Goal: Task Accomplishment & Management: Use online tool/utility

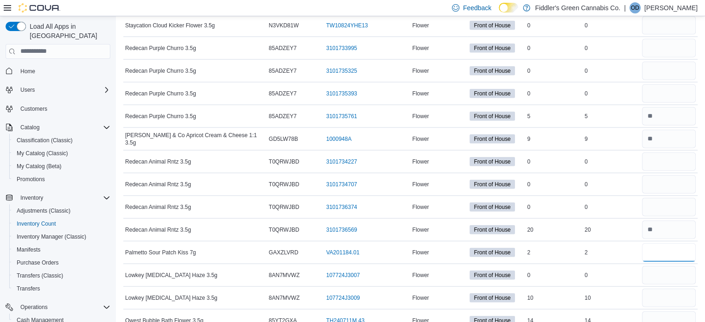
scroll to position [5691, 0]
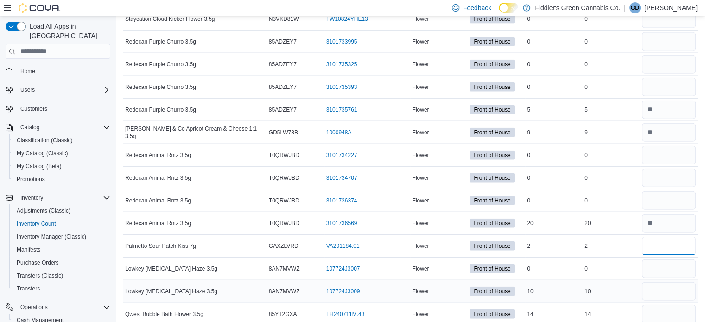
type input "*"
click at [665, 282] on input "number" at bounding box center [669, 291] width 54 height 19
type input "*"
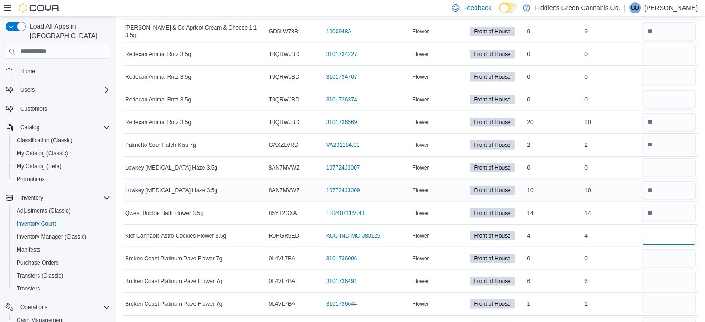
scroll to position [5793, 0]
type input "*"
click at [665, 272] on input "number" at bounding box center [669, 281] width 54 height 19
type input "*"
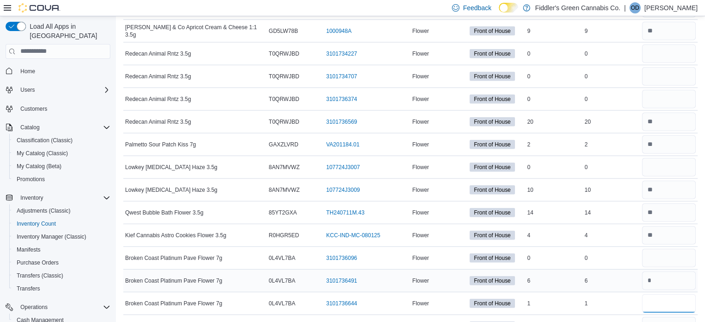
type input "*"
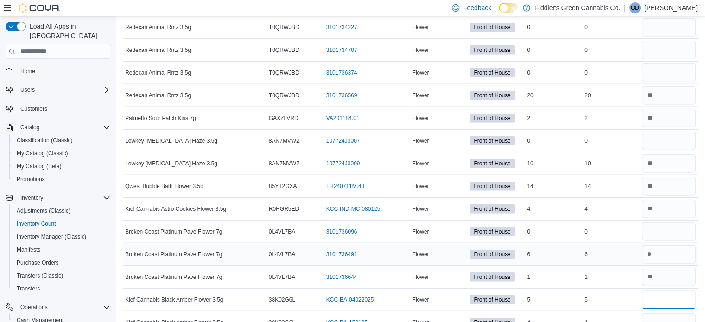
scroll to position [5820, 0]
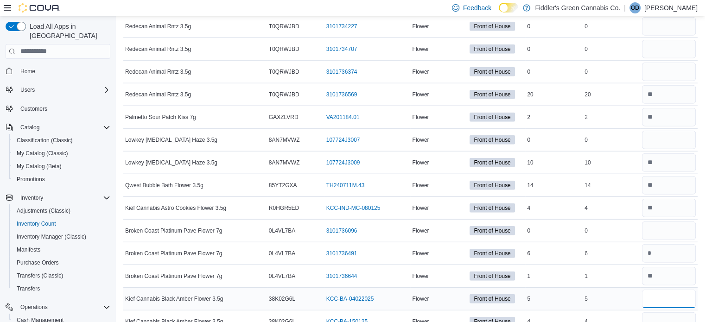
type input "*"
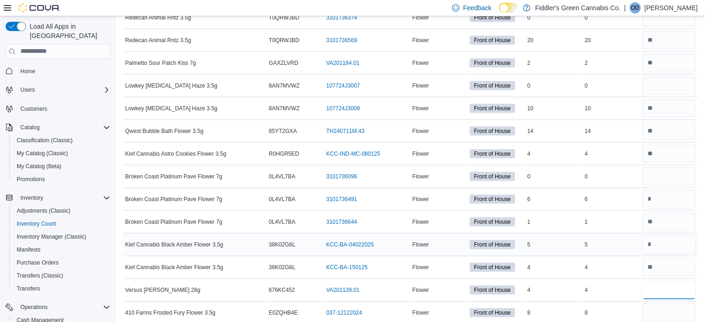
scroll to position [5875, 0]
type input "*"
click at [668, 303] on input "number" at bounding box center [669, 312] width 54 height 19
type input "*"
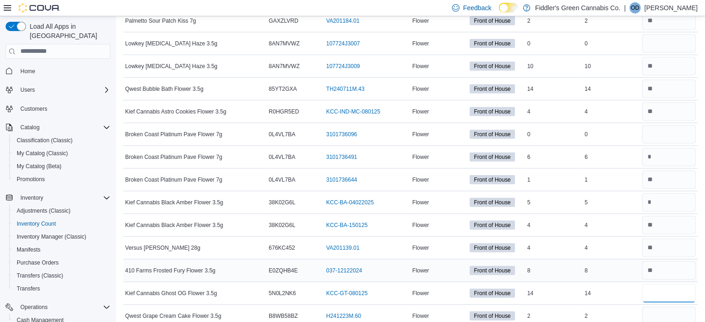
scroll to position [5917, 0]
type input "*"
click at [668, 307] on input "number" at bounding box center [669, 316] width 54 height 19
type input "*"
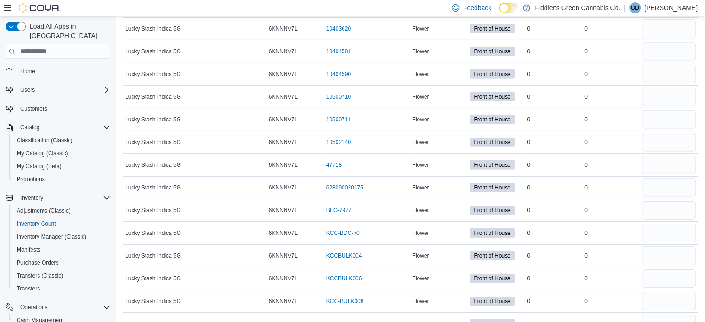
scroll to position [6421, 0]
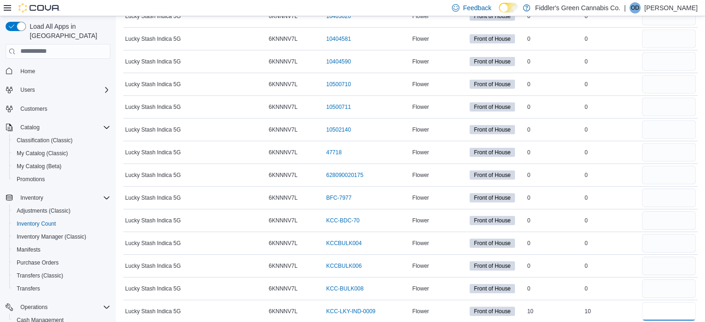
click at [668, 302] on input "number" at bounding box center [669, 311] width 54 height 19
type input "**"
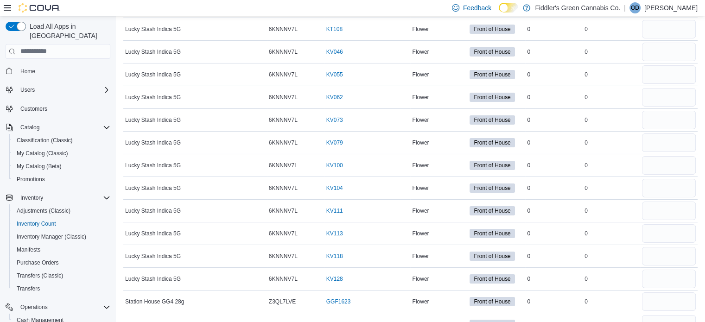
scroll to position [6802, 0]
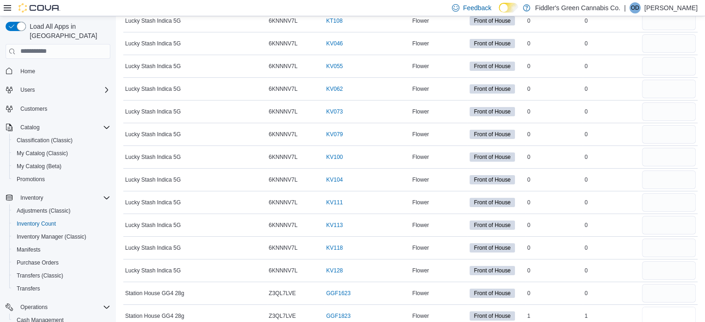
click at [668, 307] on input "number" at bounding box center [669, 316] width 54 height 19
type input "*"
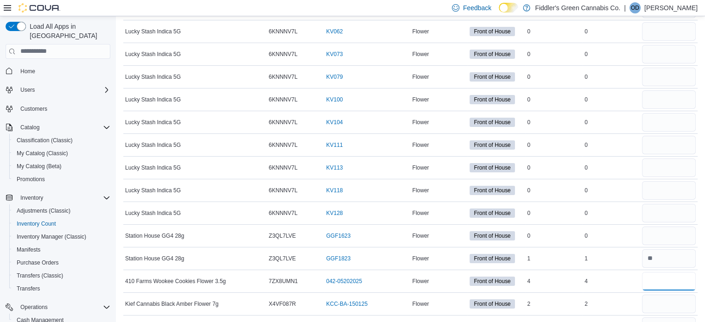
scroll to position [6860, 0]
type input "*"
click at [668, 294] on input "number" at bounding box center [669, 303] width 54 height 19
type input "*"
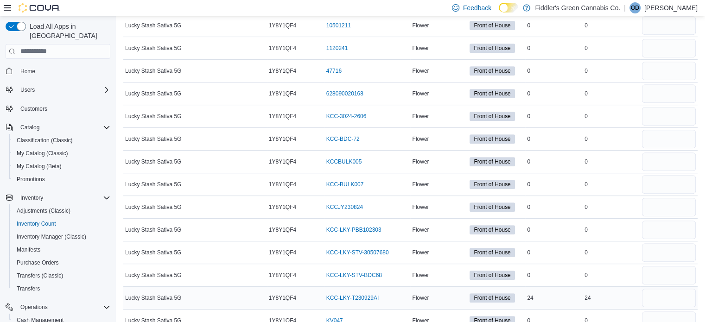
scroll to position [7525, 0]
type input "*"
click at [676, 288] on input "number" at bounding box center [669, 297] width 54 height 19
type input "*"
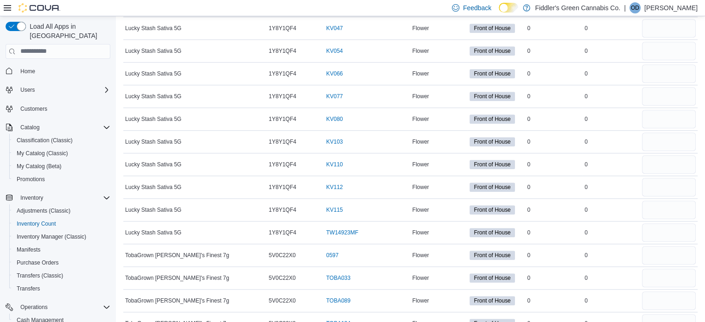
scroll to position [7826, 0]
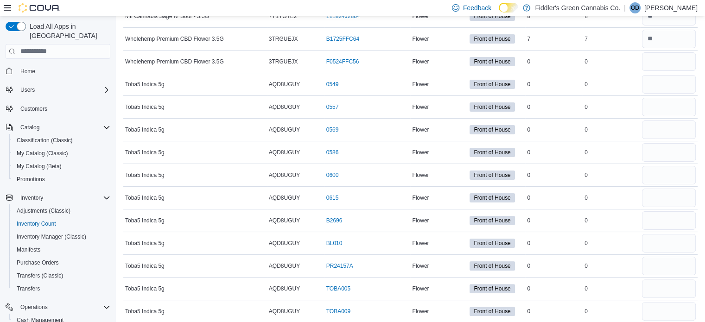
scroll to position [0, 0]
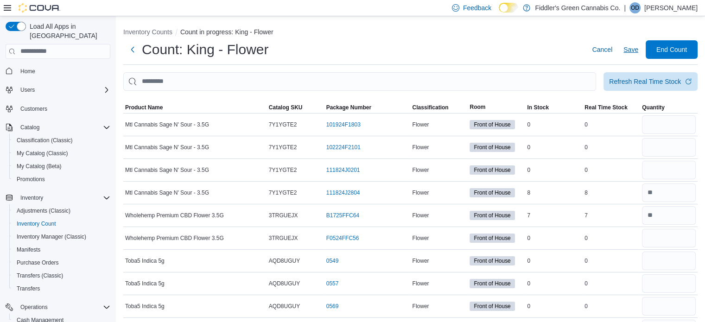
type input "*"
click at [638, 50] on span "Save" at bounding box center [630, 49] width 15 height 9
click at [677, 190] on input "number" at bounding box center [669, 193] width 54 height 19
click at [638, 47] on span "Save" at bounding box center [630, 49] width 15 height 9
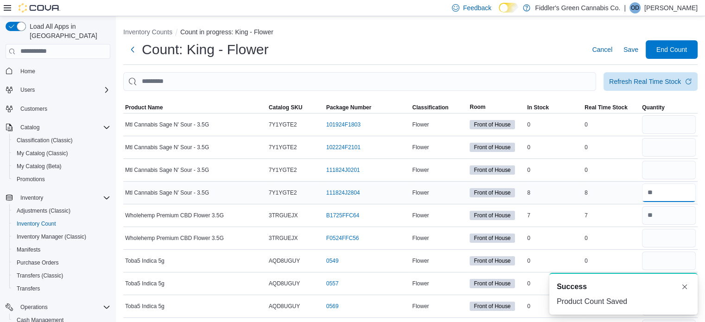
click at [674, 186] on input "number" at bounding box center [669, 193] width 54 height 19
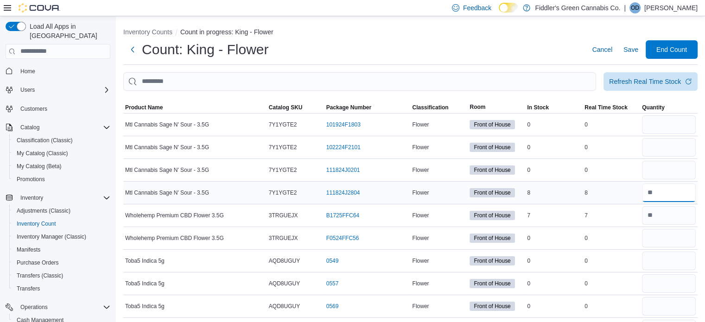
type input "*"
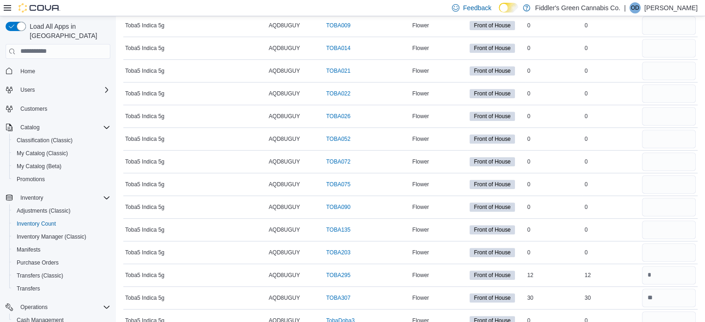
scroll to position [472, 0]
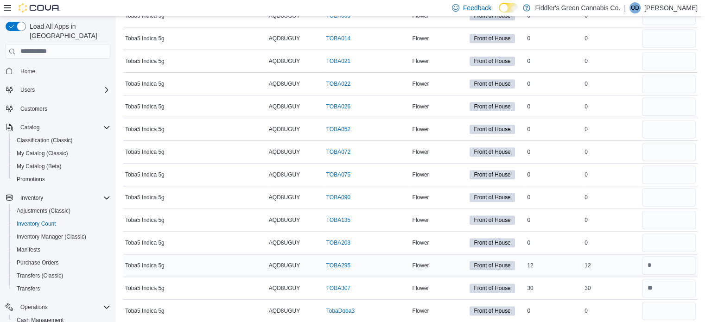
type input "*"
click at [666, 263] on input "number" at bounding box center [669, 265] width 54 height 19
click at [668, 284] on input "number" at bounding box center [669, 288] width 54 height 19
click at [668, 266] on input "number" at bounding box center [669, 265] width 54 height 19
type input "**"
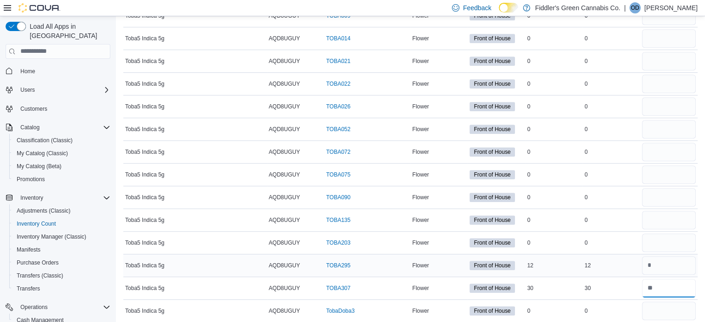
type input "**"
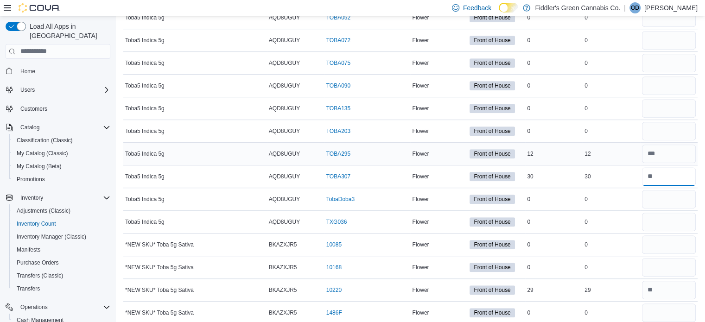
scroll to position [584, 0]
type input "**"
click at [669, 287] on input "number" at bounding box center [669, 290] width 54 height 19
type input "**"
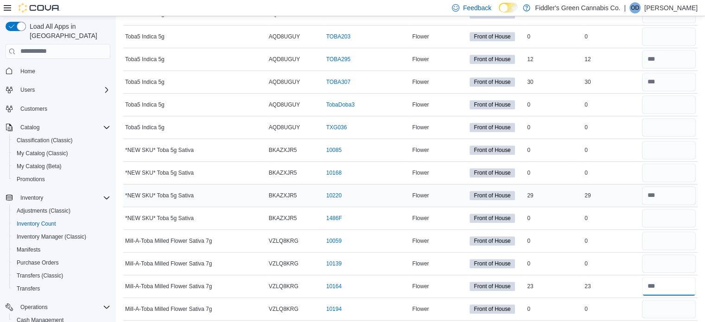
click at [669, 287] on input "number" at bounding box center [669, 286] width 54 height 19
type input "**"
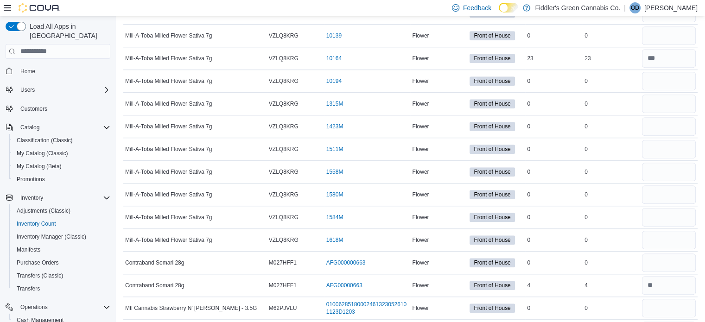
scroll to position [908, 0]
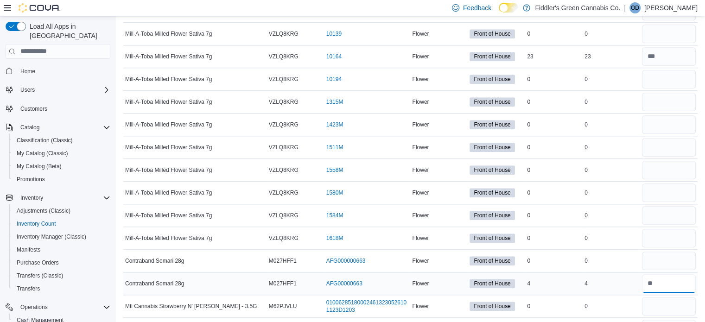
click at [670, 279] on input "number" at bounding box center [669, 283] width 54 height 19
type input "*"
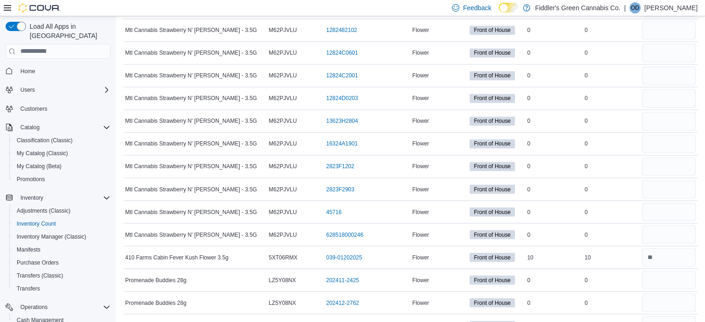
scroll to position [1594, 0]
click at [674, 248] on input "number" at bounding box center [669, 256] width 54 height 19
type input "**"
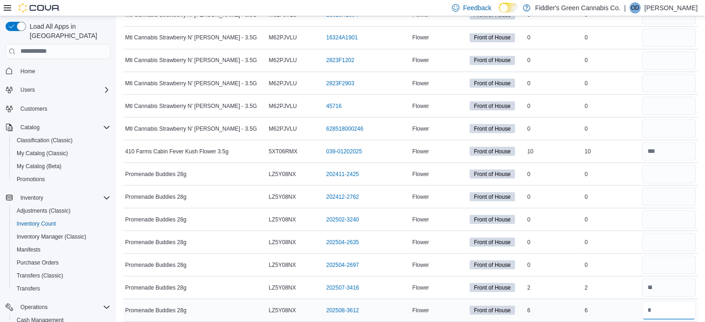
click at [663, 301] on input "number" at bounding box center [669, 310] width 54 height 19
type input "*"
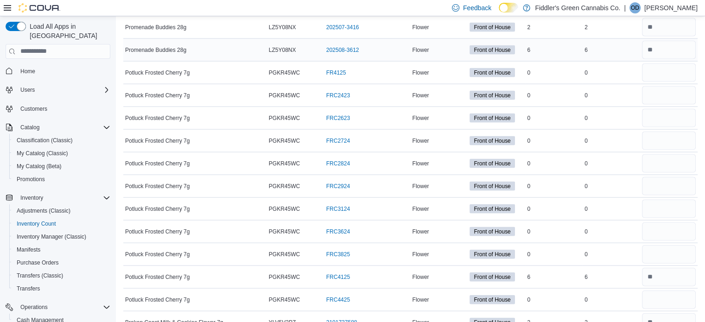
scroll to position [1959, 0]
click at [665, 268] on input "number" at bounding box center [669, 277] width 54 height 19
type input "*"
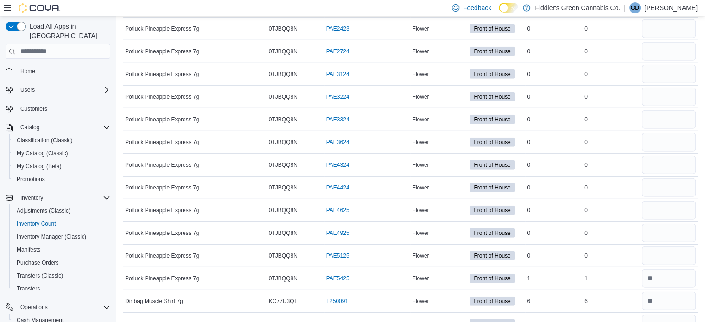
scroll to position [2580, 0]
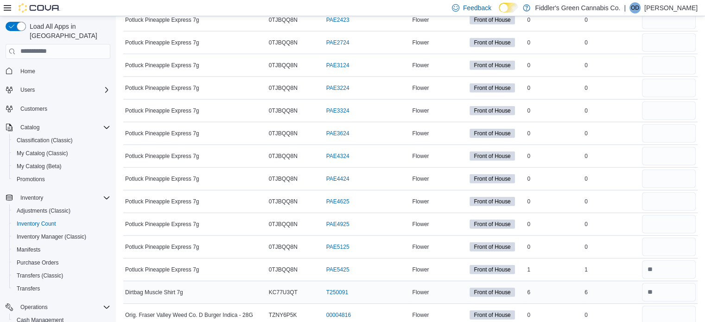
type input "*"
click at [665, 284] on input "number" at bounding box center [669, 292] width 54 height 19
type input "*"
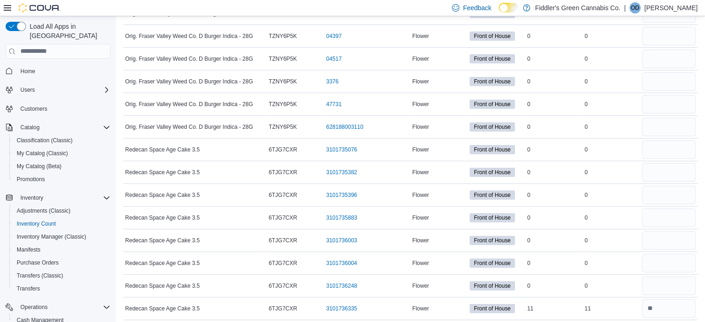
scroll to position [3131, 0]
click at [669, 277] on input "number" at bounding box center [669, 286] width 54 height 19
click at [674, 300] on input "number" at bounding box center [669, 309] width 54 height 19
type input "**"
click at [675, 277] on input "number" at bounding box center [669, 286] width 54 height 19
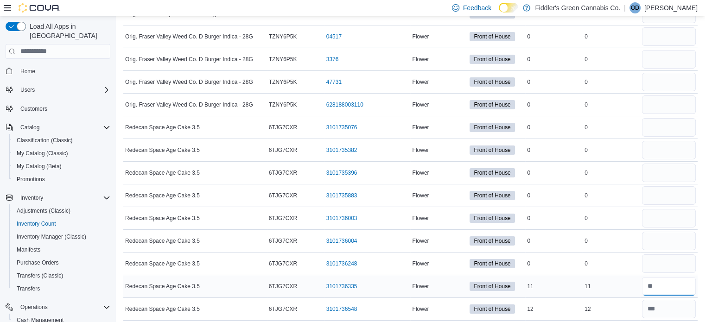
type input "**"
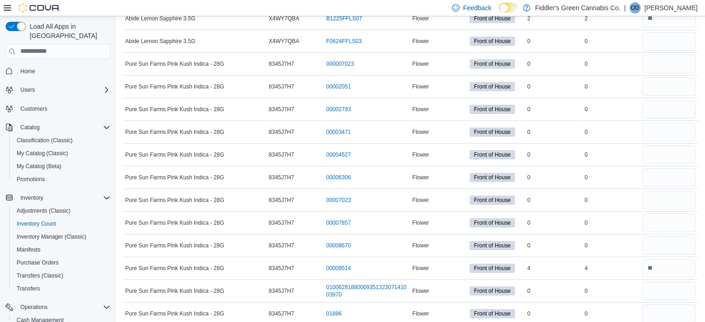
scroll to position [3444, 0]
click at [669, 259] on input "number" at bounding box center [669, 268] width 54 height 19
type input "*"
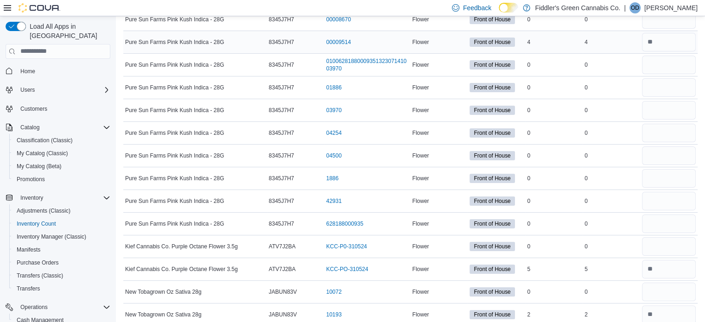
scroll to position [3670, 0]
click at [669, 260] on input "number" at bounding box center [669, 269] width 54 height 19
type input "*"
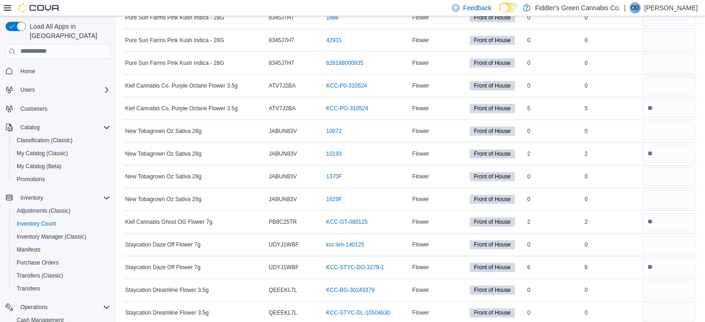
scroll to position [3831, 0]
click at [669, 258] on input "number" at bounding box center [669, 267] width 54 height 19
type input "*"
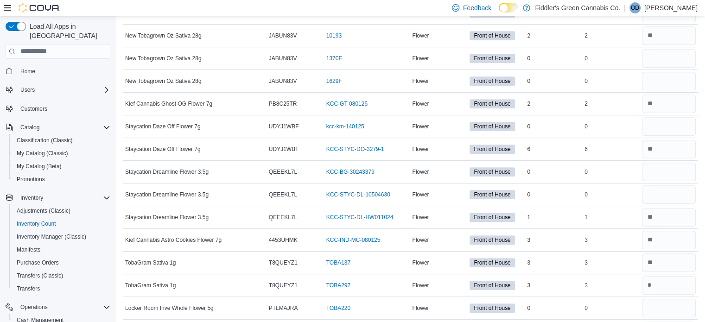
scroll to position [3950, 0]
click at [668, 276] on input "number" at bounding box center [669, 285] width 54 height 19
type input "*"
type input "**"
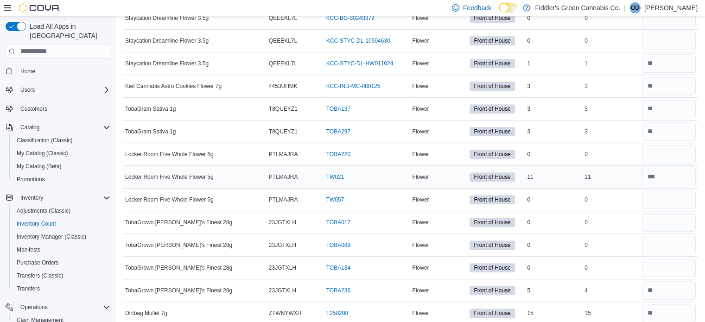
scroll to position [4104, 0]
click at [664, 280] on input "number" at bounding box center [669, 289] width 54 height 19
type input "*"
click at [668, 303] on input "number" at bounding box center [669, 312] width 54 height 19
type input "**"
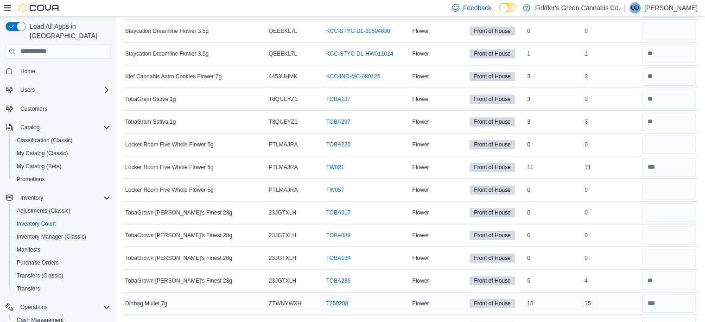
scroll to position [4193, 0]
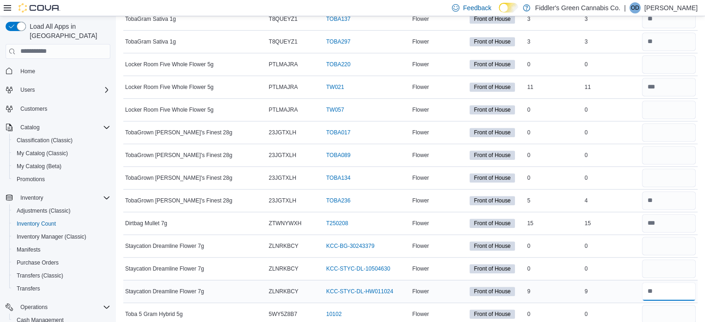
click at [670, 282] on input "number" at bounding box center [669, 291] width 54 height 19
type input "*"
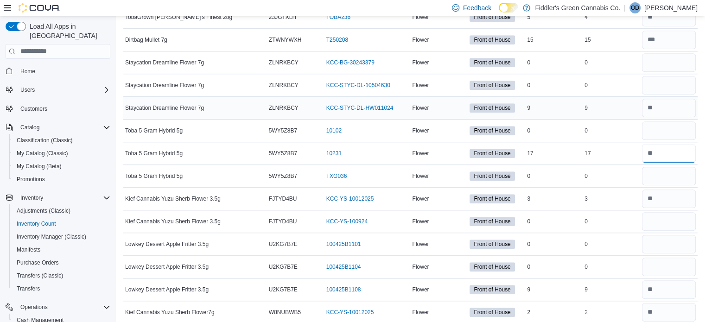
scroll to position [4377, 0]
type input "**"
click at [670, 280] on input "number" at bounding box center [669, 289] width 54 height 19
type input "*"
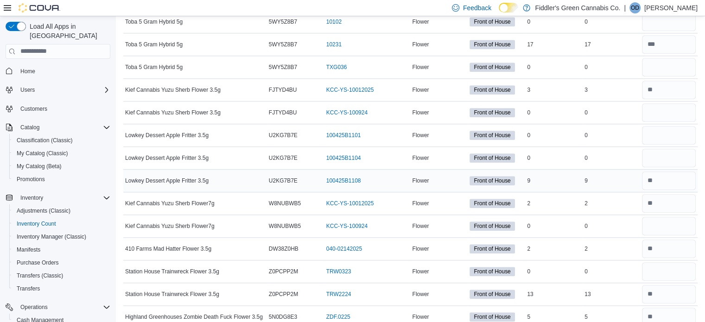
scroll to position [4487, 0]
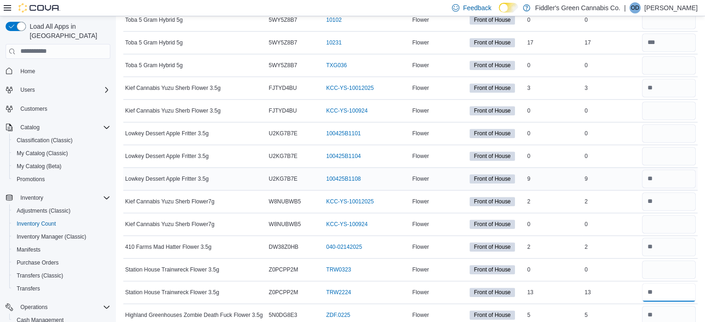
click at [670, 283] on input "number" at bounding box center [669, 292] width 54 height 19
type input "**"
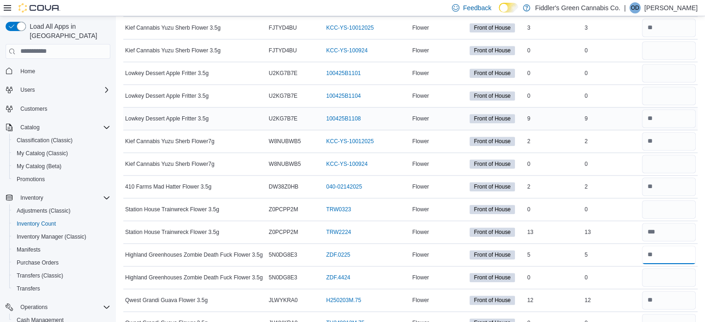
scroll to position [4557, 0]
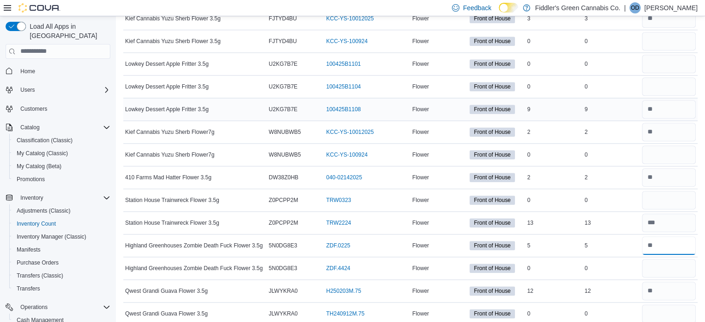
type input "*"
click at [670, 282] on input "number" at bounding box center [669, 291] width 54 height 19
type input "**"
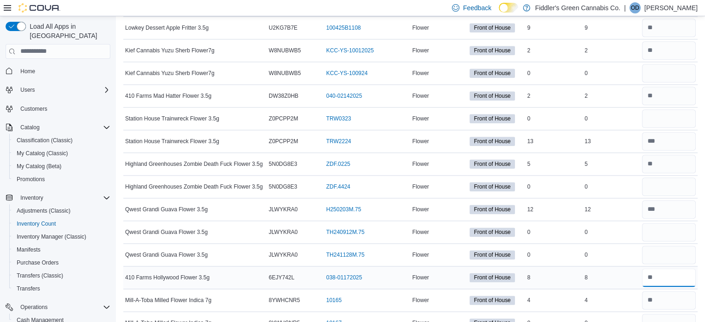
click at [669, 268] on input "number" at bounding box center [669, 277] width 54 height 19
type input "*"
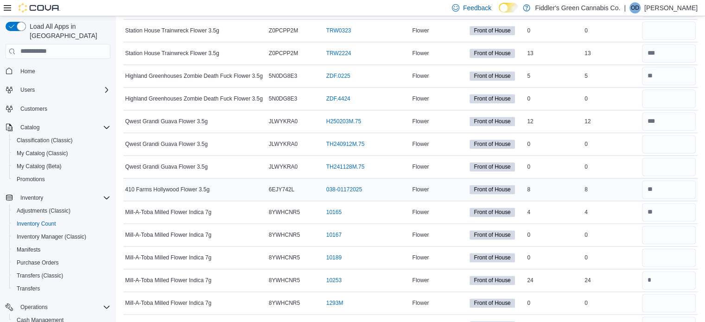
scroll to position [4727, 0]
click at [669, 271] on input "number" at bounding box center [669, 280] width 54 height 19
type input "**"
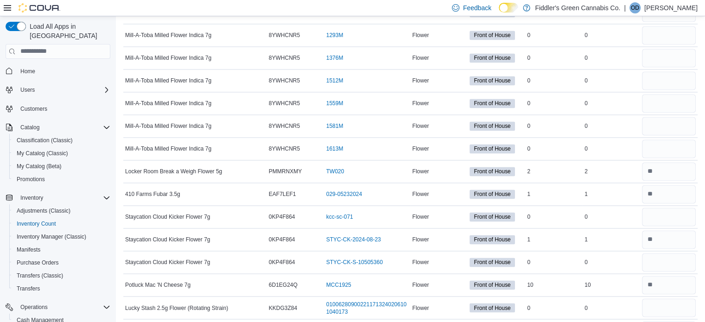
scroll to position [4995, 0]
click at [669, 275] on input "number" at bounding box center [669, 284] width 54 height 19
type input "**"
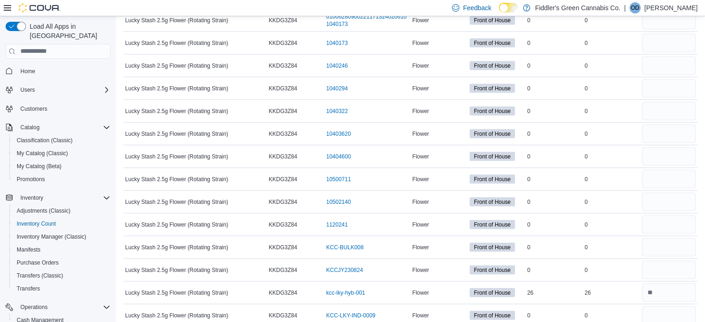
scroll to position [5283, 0]
click at [671, 282] on input "number" at bounding box center [669, 291] width 54 height 19
type input "**"
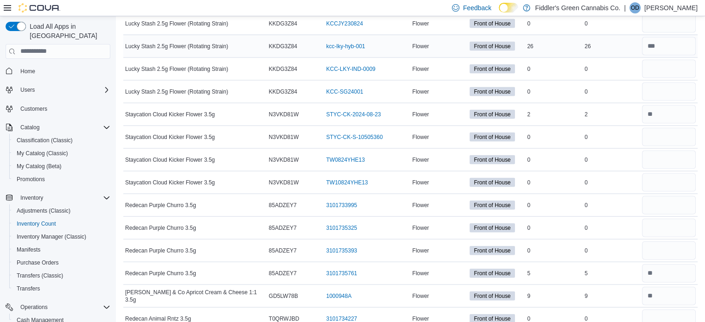
scroll to position [5528, 0]
click at [671, 286] on input "number" at bounding box center [669, 295] width 54 height 19
type input "*"
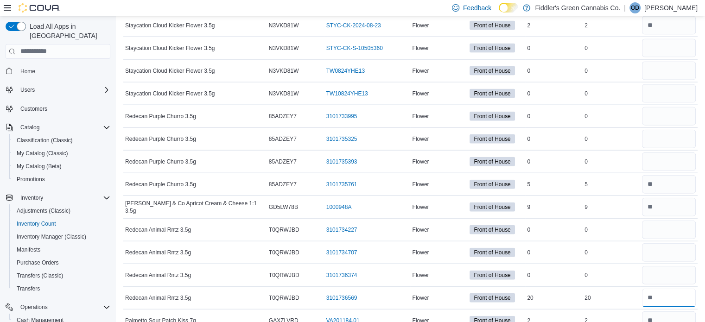
click at [671, 289] on input "number" at bounding box center [669, 298] width 54 height 19
type input "**"
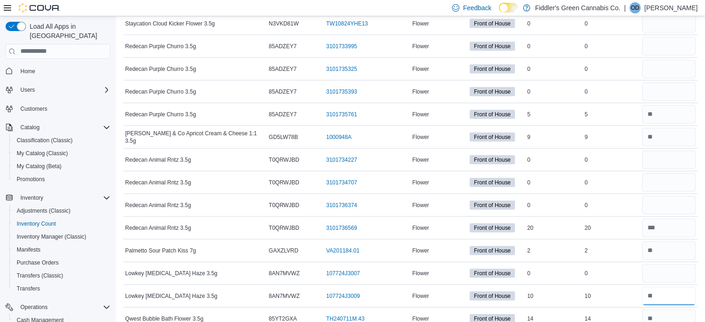
click at [671, 287] on input "number" at bounding box center [669, 296] width 54 height 19
type input "**"
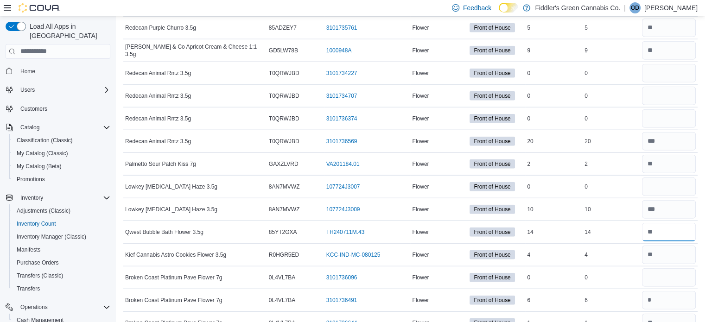
scroll to position [5779, 0]
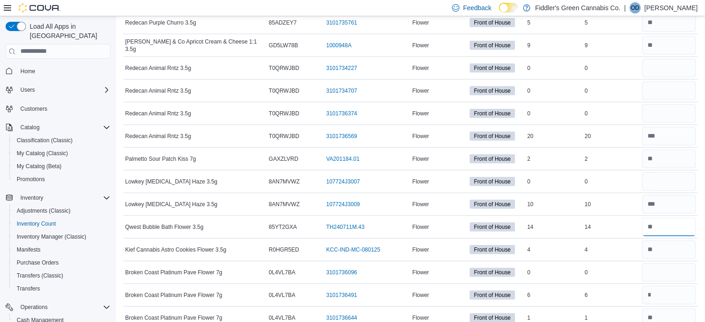
type input "**"
click at [671, 286] on input "number" at bounding box center [669, 295] width 54 height 19
type input "*"
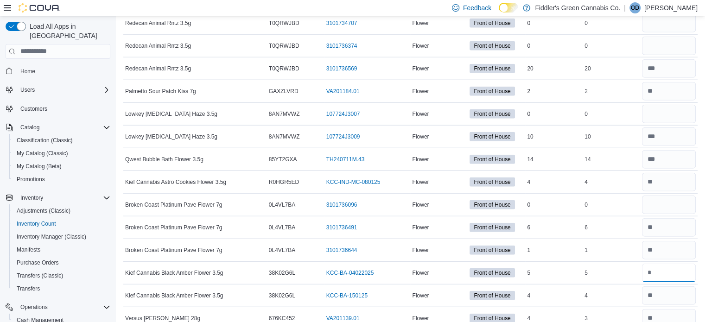
scroll to position [5847, 0]
type input "*"
click at [669, 309] on input "number" at bounding box center [669, 318] width 54 height 19
type input "*"
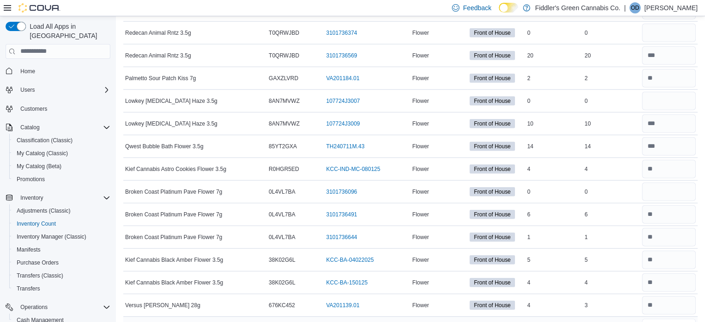
click at [669, 319] on input "number" at bounding box center [669, 328] width 54 height 19
type input "*"
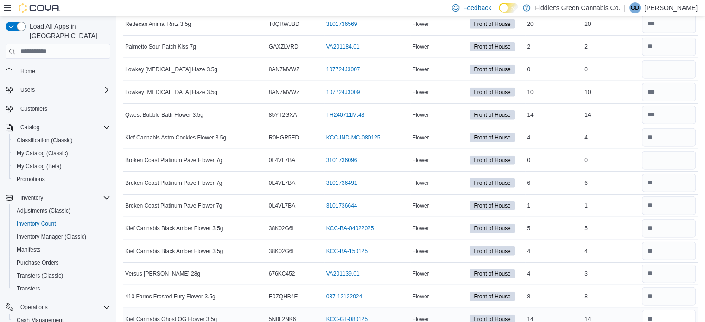
click at [669, 310] on input "number" at bounding box center [669, 319] width 54 height 19
type input "**"
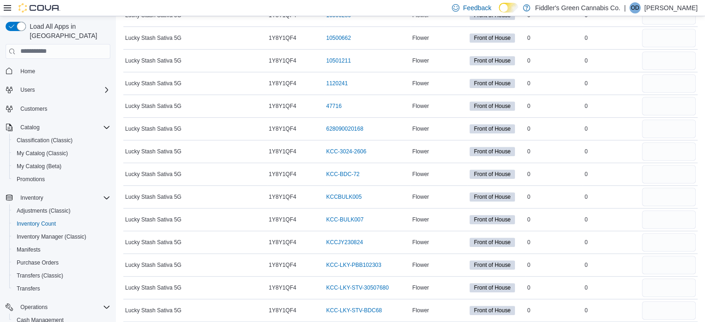
scroll to position [7503, 0]
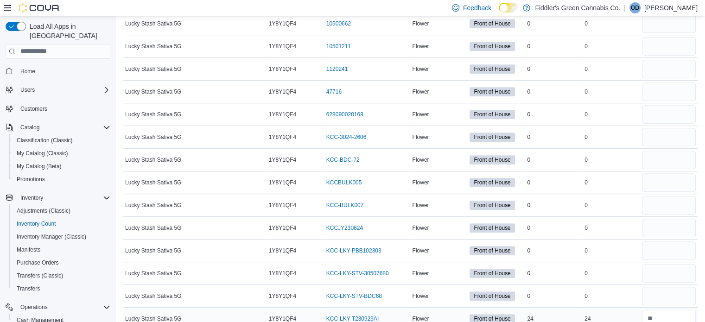
click at [670, 310] on input "number" at bounding box center [669, 319] width 54 height 19
type input "**"
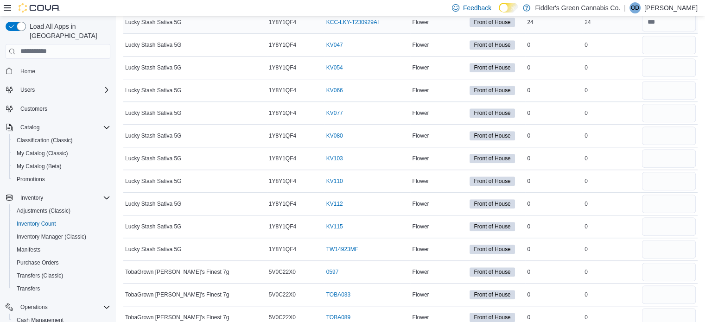
scroll to position [7826, 0]
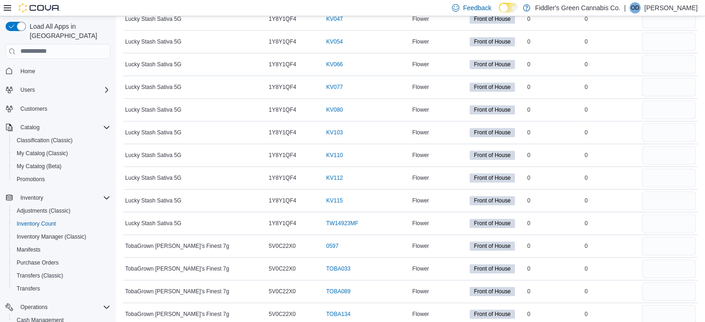
type input "*"
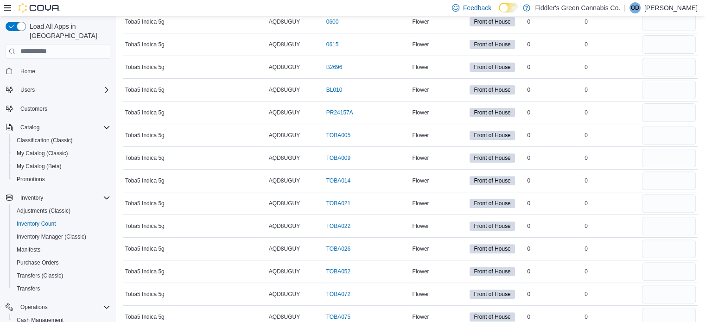
scroll to position [0, 0]
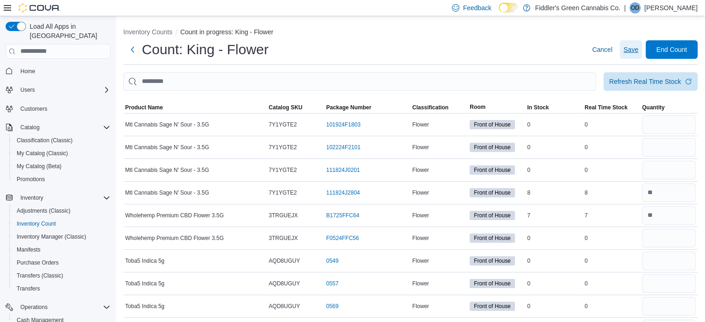
click at [638, 48] on span "Save" at bounding box center [630, 49] width 15 height 9
click at [634, 51] on span "Save" at bounding box center [630, 49] width 15 height 9
click at [134, 47] on button "Next" at bounding box center [132, 49] width 19 height 19
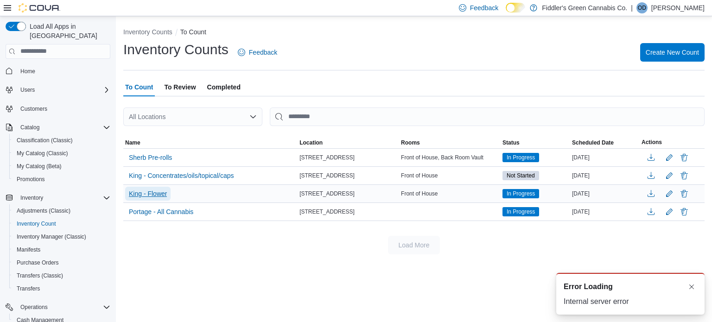
click at [152, 192] on span "King - Flower" at bounding box center [148, 193] width 38 height 9
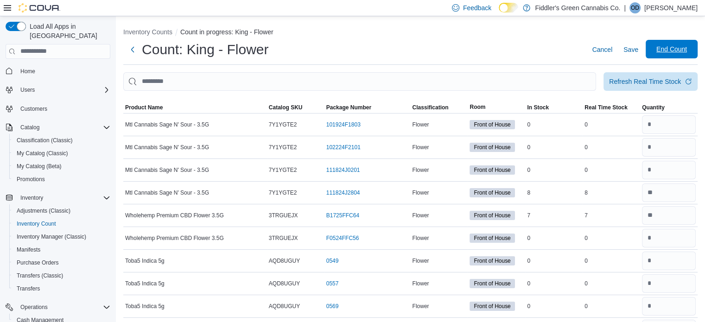
click at [684, 46] on span "End Count" at bounding box center [671, 48] width 31 height 9
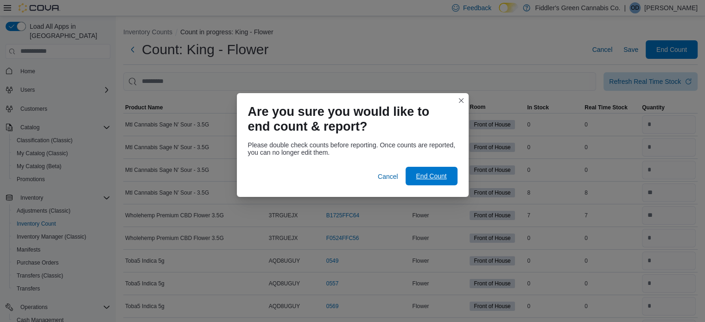
click at [450, 172] on span "End Count" at bounding box center [431, 176] width 41 height 19
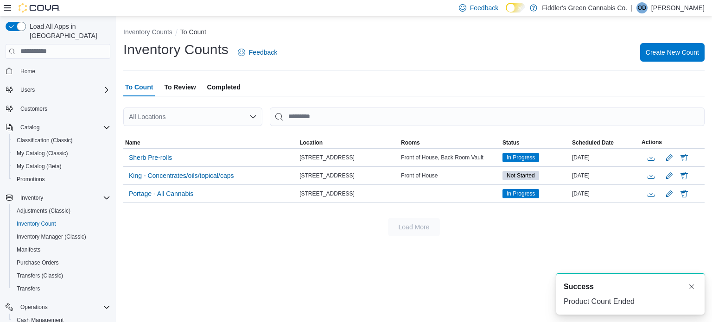
click at [174, 87] on span "To Review" at bounding box center [180, 87] width 32 height 19
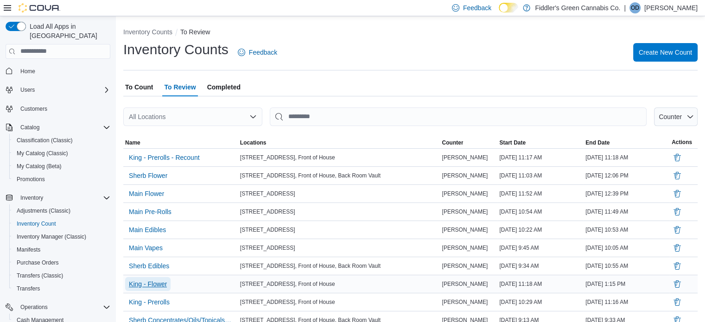
click at [156, 283] on span "King - Flower" at bounding box center [148, 283] width 38 height 9
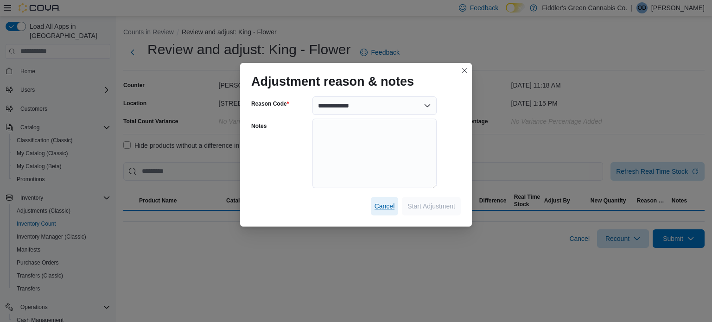
click at [389, 203] on span "Cancel" at bounding box center [384, 206] width 20 height 9
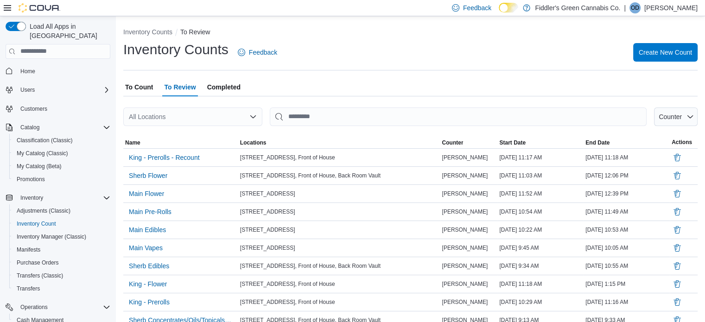
click at [146, 88] on span "To Count" at bounding box center [139, 87] width 28 height 19
